Goal: Information Seeking & Learning: Check status

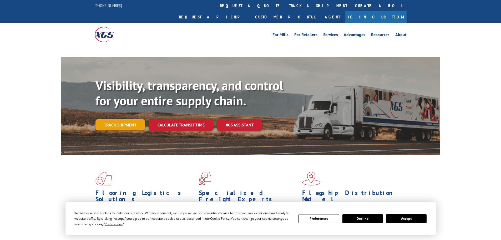
click at [125, 119] on link "Track shipment" at bounding box center [119, 124] width 49 height 11
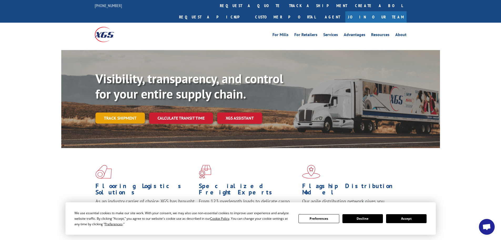
click at [129, 112] on link "Track shipment" at bounding box center [119, 117] width 49 height 11
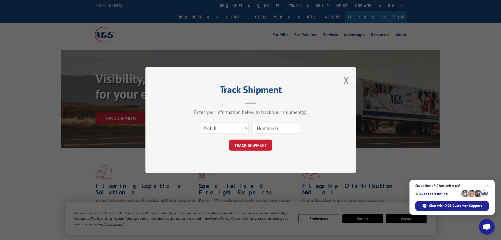
paste input "160001676"
type input "160001676"
click at [258, 145] on button "TRACK SHIPMENT" at bounding box center [250, 144] width 43 height 11
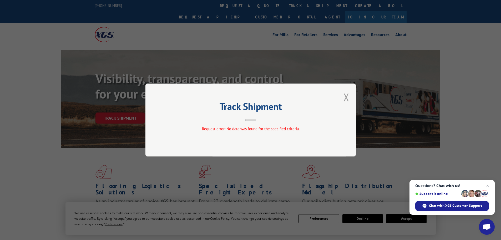
click at [347, 99] on button "Close modal" at bounding box center [346, 97] width 6 height 14
